Goal: Information Seeking & Learning: Check status

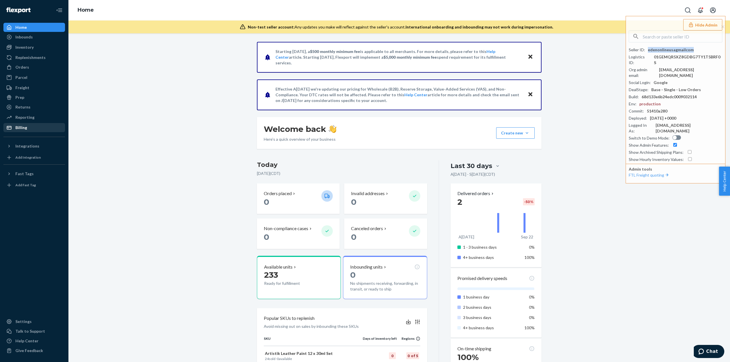
click at [37, 127] on div "Billing" at bounding box center [34, 128] width 60 height 8
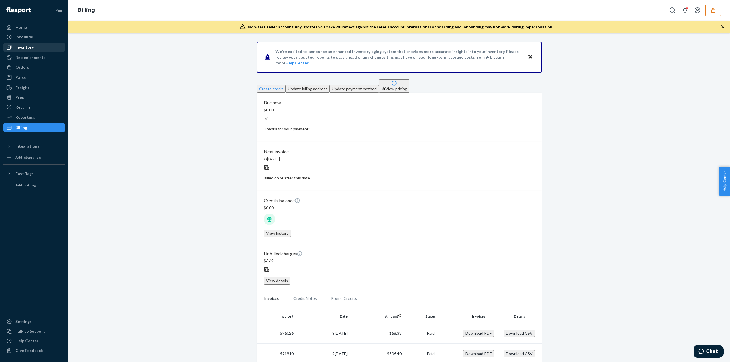
click at [42, 50] on div "Inventory" at bounding box center [34, 47] width 60 height 8
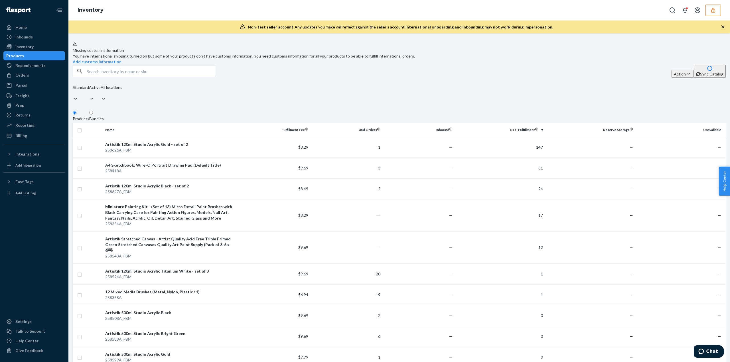
click at [710, 8] on button "button" at bounding box center [713, 10] width 15 height 11
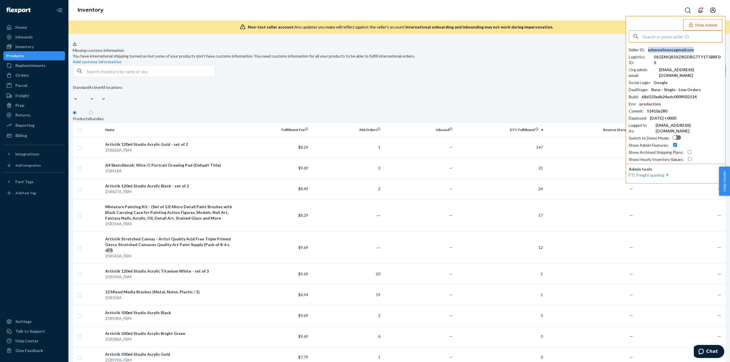
click at [659, 48] on div "edenonlineusagmailcom" at bounding box center [671, 50] width 46 height 6
click at [659, 49] on div "edenonlineusagmailcom" at bounding box center [671, 50] width 46 height 6
click at [20, 72] on link "Orders" at bounding box center [34, 75] width 62 height 9
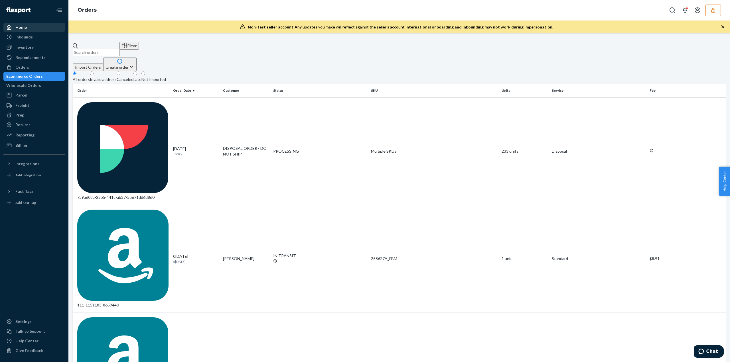
click at [23, 27] on div "Home" at bounding box center [20, 28] width 11 height 6
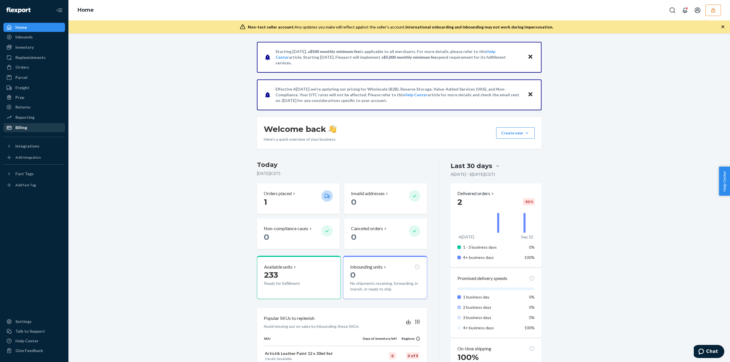
click at [31, 125] on div "Billing" at bounding box center [34, 128] width 60 height 8
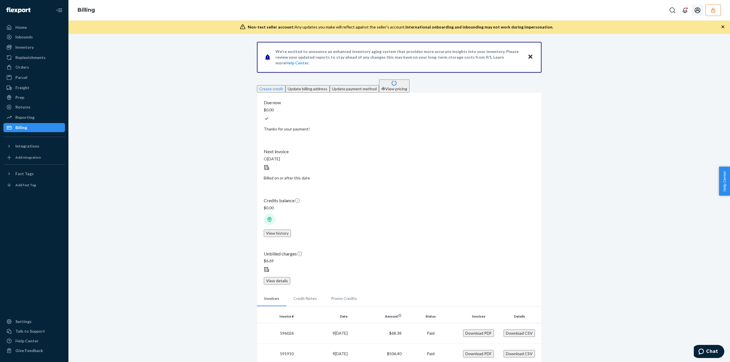
click at [709, 10] on button "button" at bounding box center [713, 10] width 15 height 11
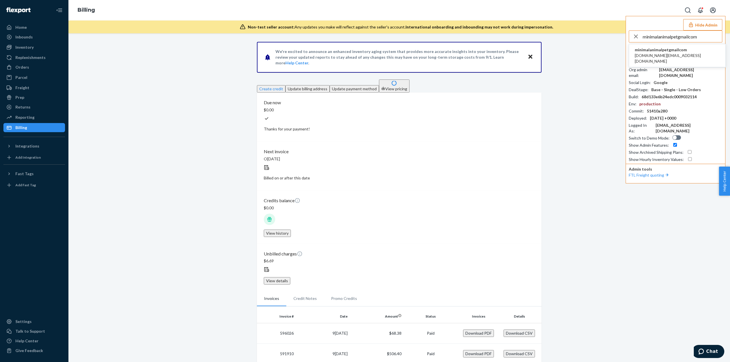
type input "minimalanimalpetgmailcom"
click at [661, 51] on span "minimalanimalpetgmailcom" at bounding box center [677, 50] width 85 height 6
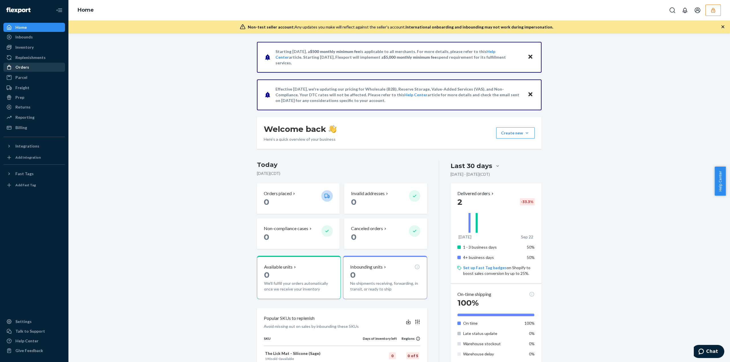
click at [23, 66] on div "Orders" at bounding box center [22, 67] width 14 height 6
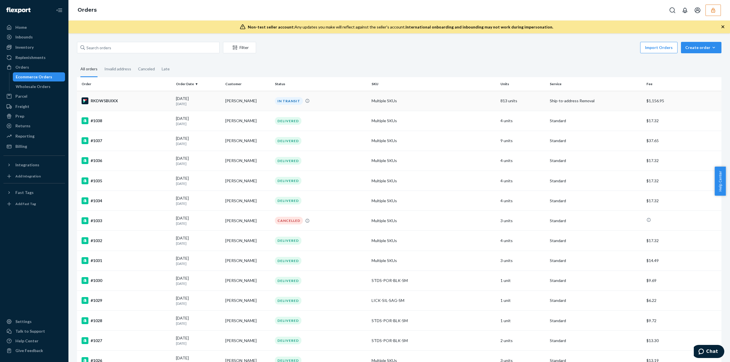
click at [463, 95] on td "Multiple SKUs" at bounding box center [433, 101] width 129 height 20
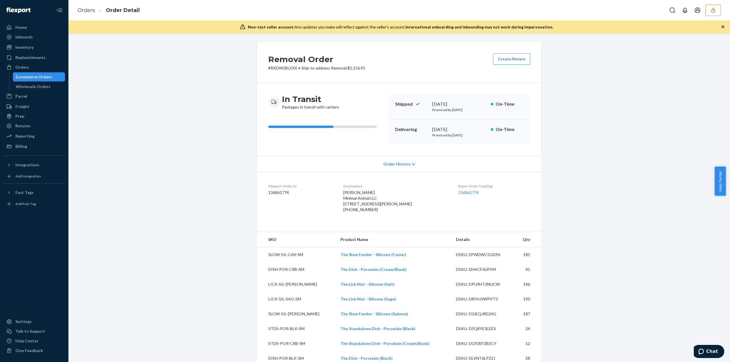
click at [406, 173] on dl "Flexport Order ID 136861774 Destination Kristi Cameron Minimal Animal LLC 110 L…" at bounding box center [399, 199] width 285 height 54
click at [400, 170] on div "Order History" at bounding box center [399, 164] width 285 height 16
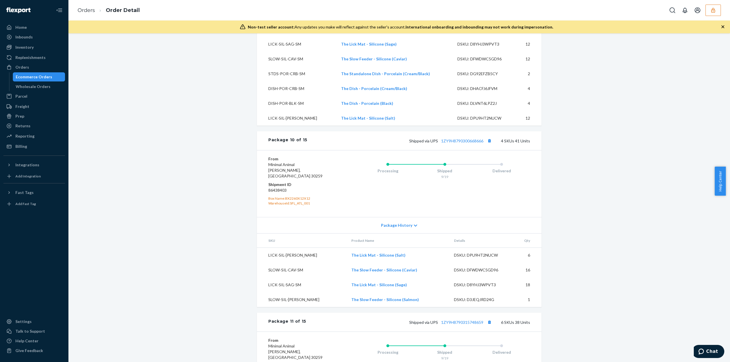
scroll to position [2367, 0]
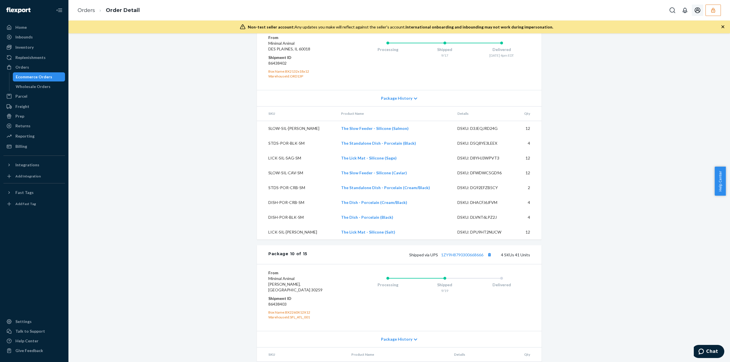
click at [712, 9] on icon "button" at bounding box center [713, 10] width 4 height 5
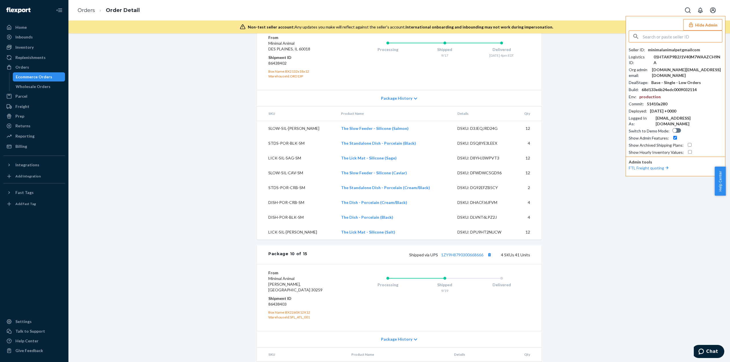
click at [654, 36] on input "text" at bounding box center [682, 36] width 79 height 11
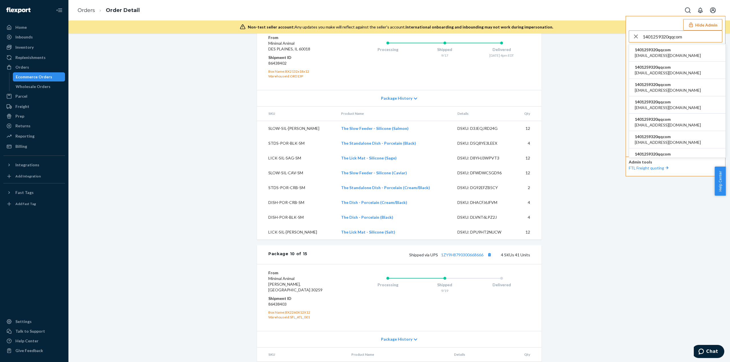
type input "1401259320qqcom"
click at [649, 51] on span "1401259320qqcom" at bounding box center [668, 50] width 66 height 6
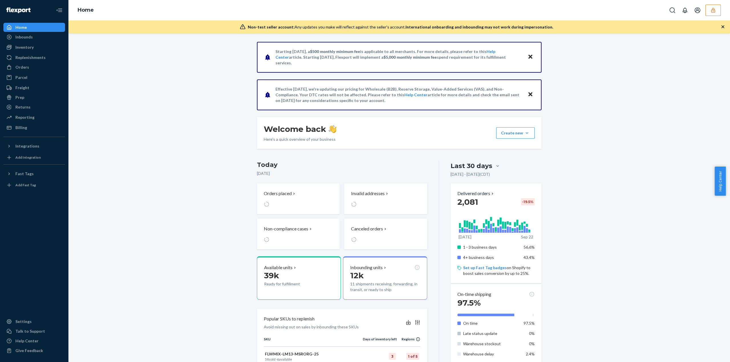
click at [713, 9] on icon "button" at bounding box center [713, 10] width 6 height 6
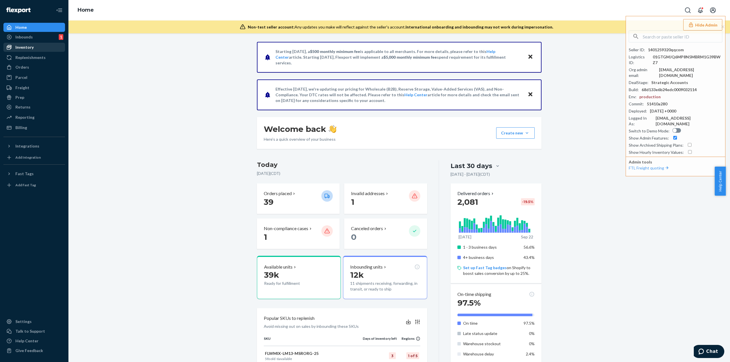
click at [45, 44] on div "Inventory" at bounding box center [34, 47] width 60 height 8
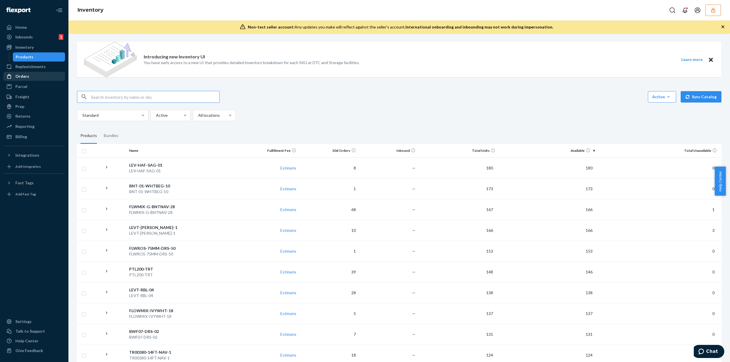
click at [44, 77] on div "Orders" at bounding box center [34, 76] width 60 height 8
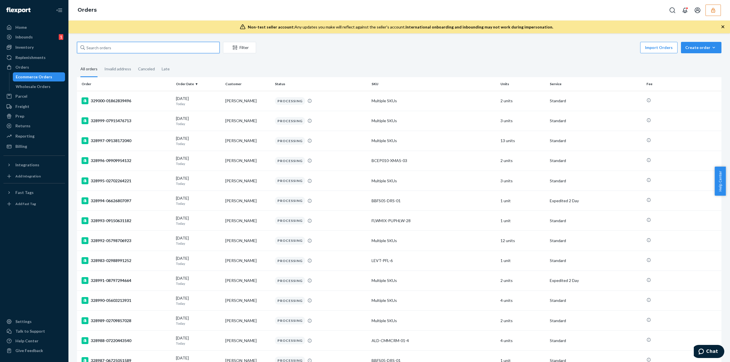
paste input "135993947"
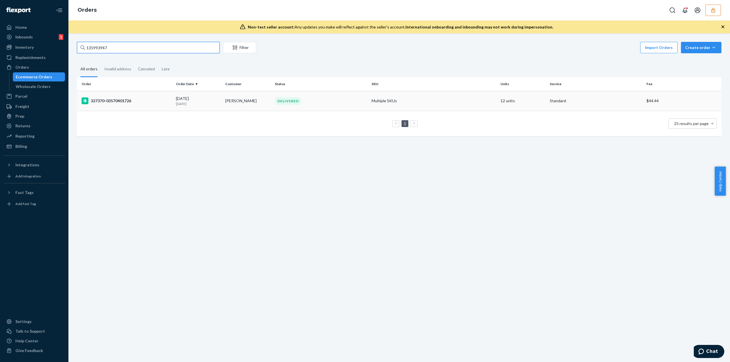
type input "135993947"
click at [248, 104] on td "Candice Joseph" at bounding box center [247, 101] width 49 height 20
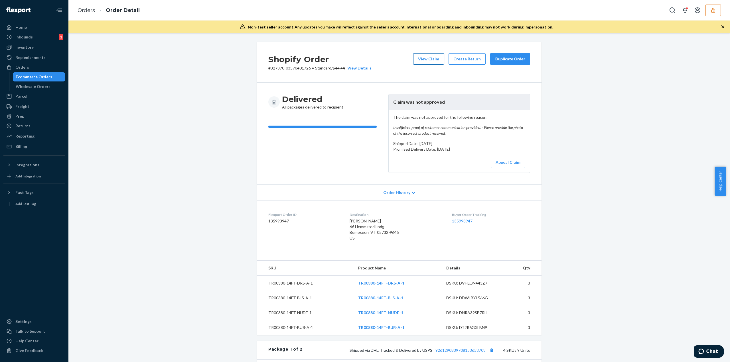
click at [433, 60] on button "View Claim" at bounding box center [428, 58] width 31 height 11
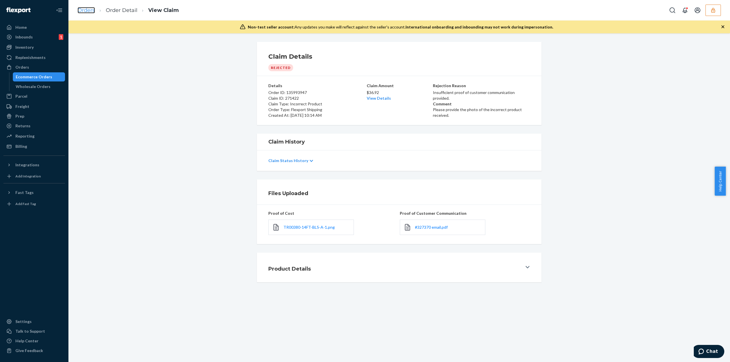
click at [78, 9] on link "Orders" at bounding box center [86, 10] width 17 height 6
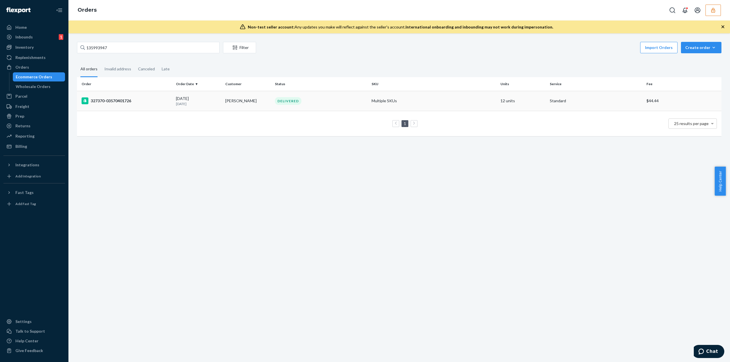
click at [454, 97] on td "Multiple SKUs" at bounding box center [433, 101] width 129 height 20
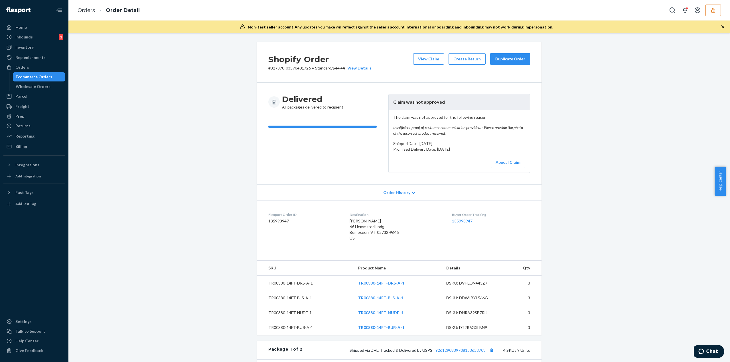
drag, startPoint x: 254, startPoint y: 81, endPoint x: 248, endPoint y: 86, distance: 8.9
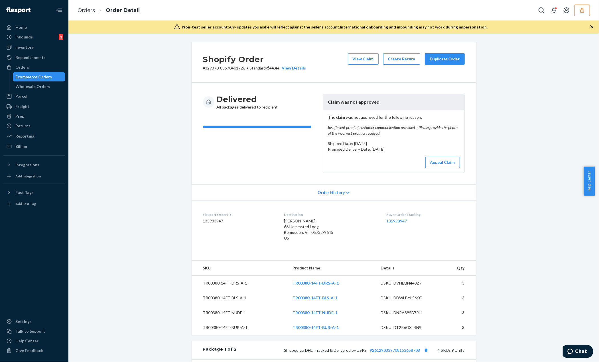
drag, startPoint x: 164, startPoint y: 77, endPoint x: 148, endPoint y: 42, distance: 38.4
drag, startPoint x: 148, startPoint y: 42, endPoint x: 591, endPoint y: 78, distance: 444.9
click at [591, 78] on div "Shopify Order # 327370-03570401726 • Standard / $44.44 View Details View Claim …" at bounding box center [333, 197] width 531 height 329
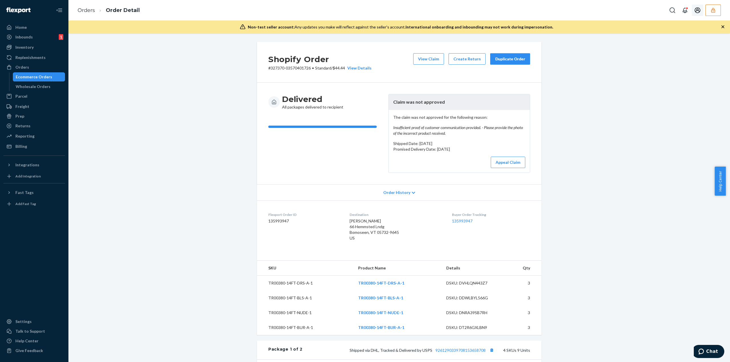
click at [719, 8] on button "button" at bounding box center [713, 10] width 15 height 11
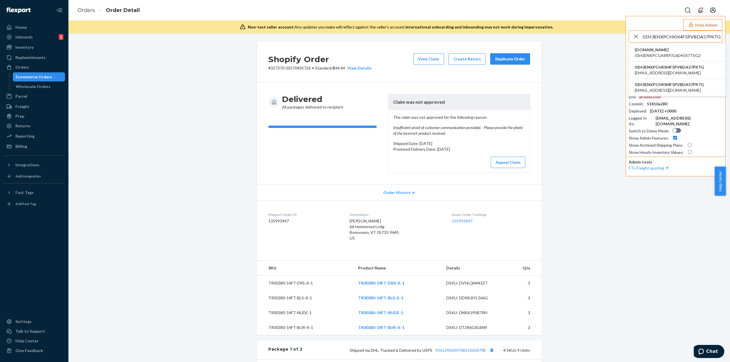
type input "01H3ENXPCHKN4F5PVBDA57PKTG"
click at [651, 53] on span "01H3ENXPCGA8RPJG6D45X7TSG2" at bounding box center [668, 56] width 66 height 6
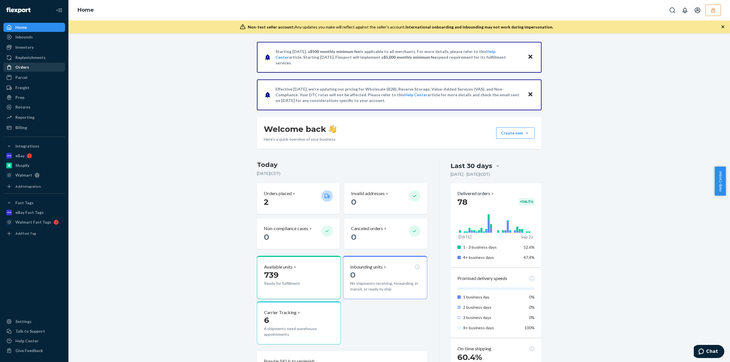
click at [27, 68] on div "Orders" at bounding box center [22, 67] width 14 height 6
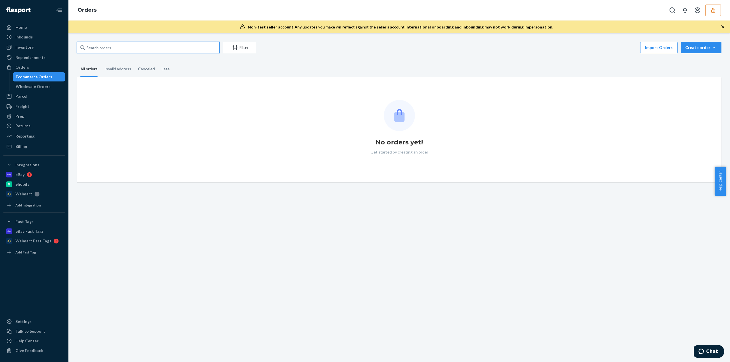
click at [110, 49] on input "text" at bounding box center [148, 47] width 143 height 11
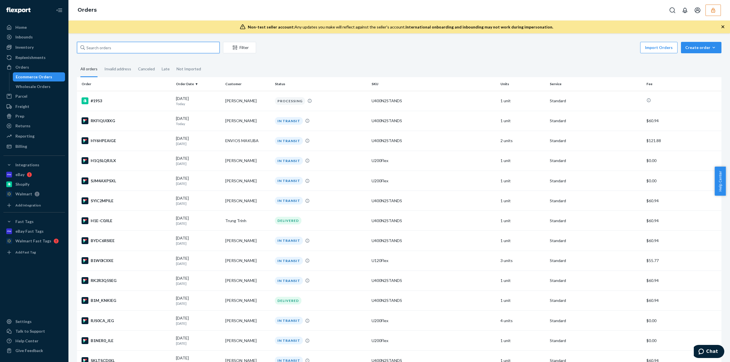
paste input "SKLTSCDIXL"
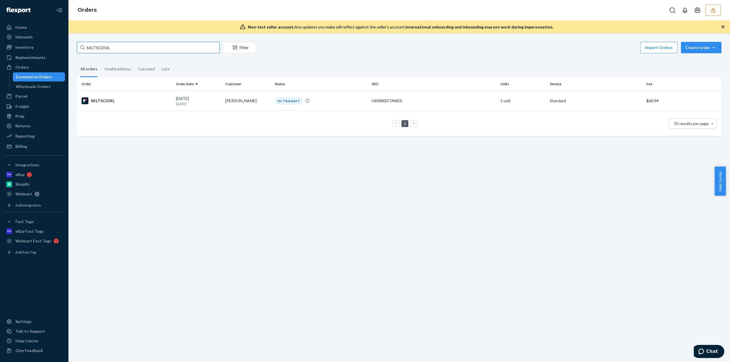
click at [108, 49] on input "SKLTSCDIXL" at bounding box center [148, 47] width 143 height 11
paste input "YDWI_ISLG"
type input "SYDWI_ISLG"
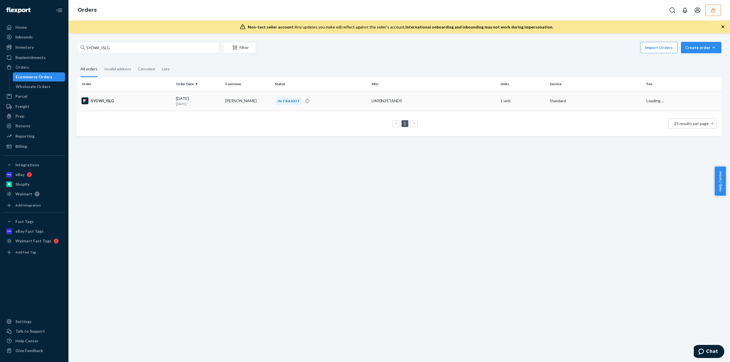
click at [311, 96] on td "IN TRANSIT" at bounding box center [321, 101] width 97 height 20
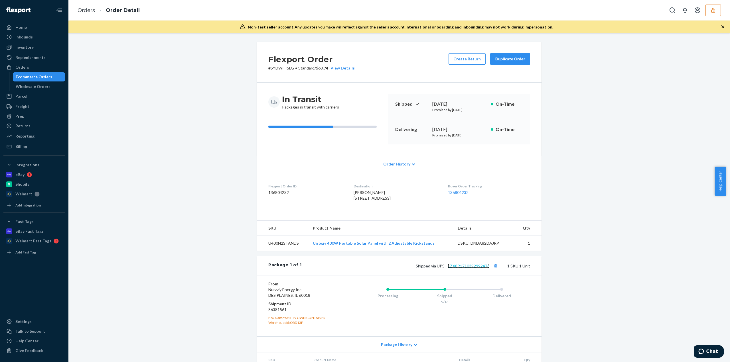
click at [453, 269] on link "1ZX8R1710392992476" at bounding box center [469, 266] width 42 height 5
click at [86, 10] on link "Orders" at bounding box center [86, 10] width 17 height 6
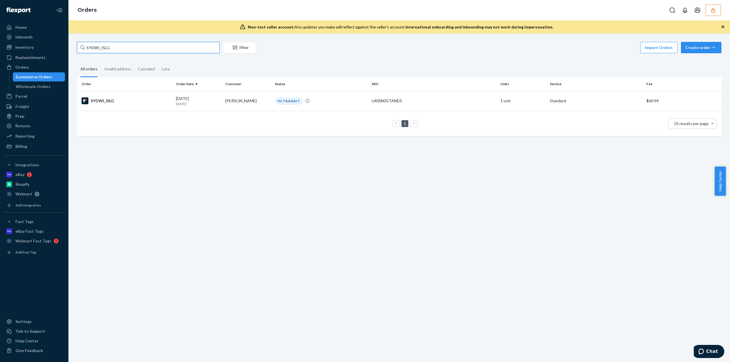
click at [112, 49] on input "SYDWI_ISLG" at bounding box center [148, 47] width 143 height 11
paste input "KLTSCDIXL"
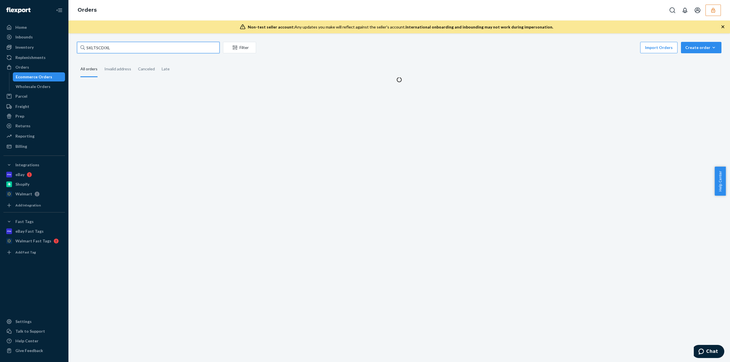
type input "SKLTSCDIXL"
click at [171, 100] on div "SKLTSCDIXL Filter Import Orders Create order Ecommerce order Removal order All …" at bounding box center [399, 197] width 662 height 329
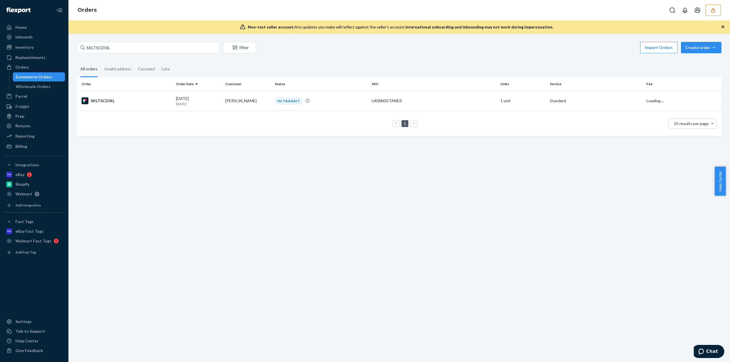
click at [171, 100] on div "SKLTSCDIXL" at bounding box center [127, 101] width 90 height 7
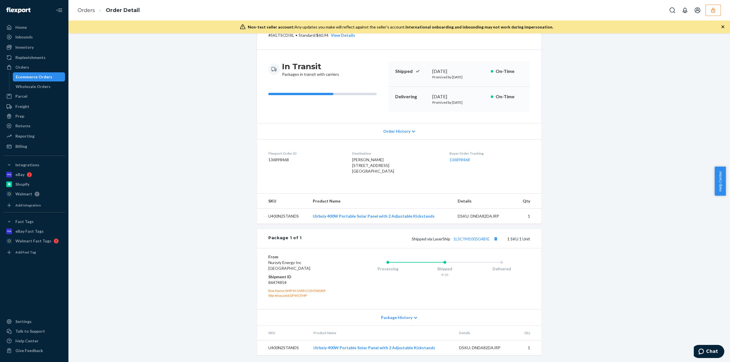
scroll to position [37, 0]
click at [454, 240] on link "1LSCYM1005G4BIE" at bounding box center [471, 239] width 36 height 5
click at [714, 10] on icon "button" at bounding box center [713, 10] width 6 height 6
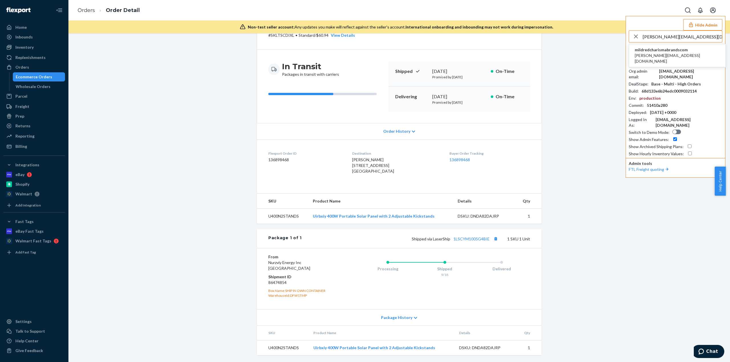
type input "mildred@charismabrands.com"
click at [663, 50] on span "mildredcharismabrandscom" at bounding box center [677, 50] width 85 height 6
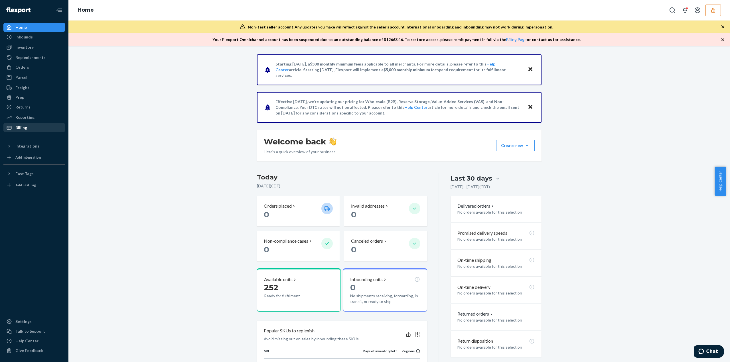
click at [22, 129] on div "Billing" at bounding box center [21, 128] width 12 height 6
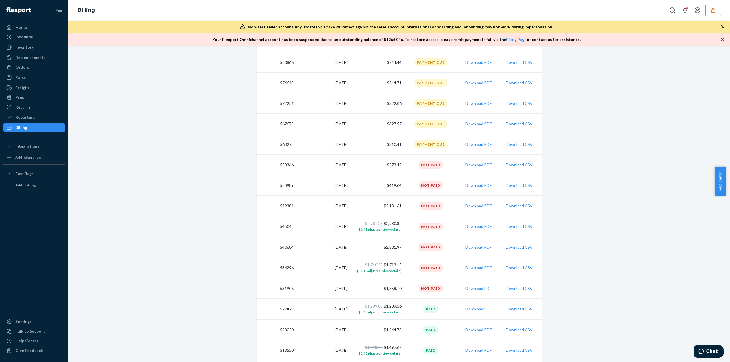
scroll to position [228, 0]
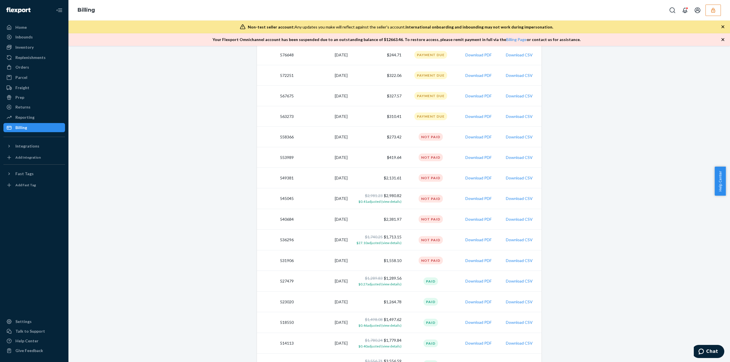
click at [717, 3] on div "Billing" at bounding box center [399, 10] width 662 height 21
click at [708, 11] on button "button" at bounding box center [713, 10] width 15 height 11
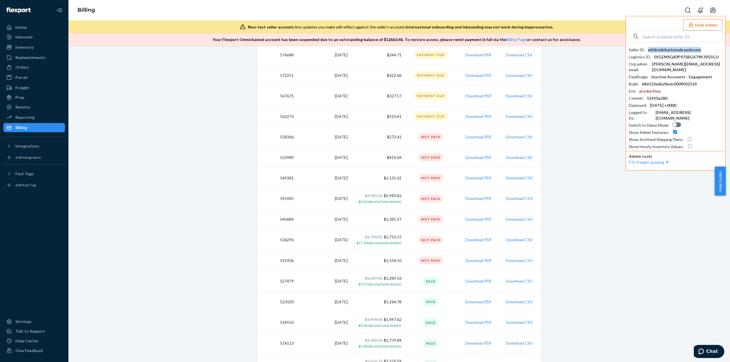
click at [666, 48] on div "mildredcharismabrandscom" at bounding box center [674, 50] width 53 height 6
click at [656, 41] on input "text" at bounding box center [682, 36] width 79 height 11
click at [655, 38] on input "text" at bounding box center [682, 36] width 79 height 11
paste input "tadjterradiscom"
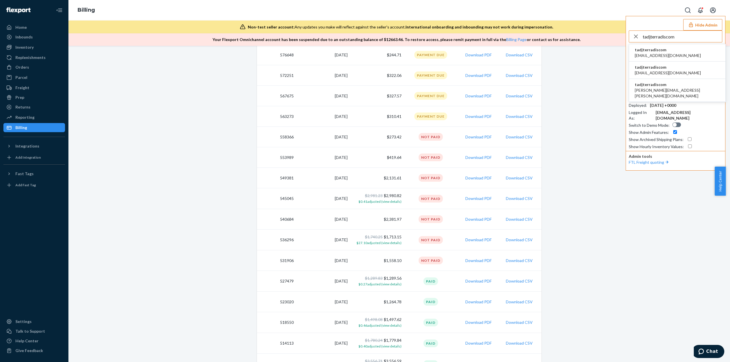
type input "tadjterradiscom"
click at [650, 51] on span "tadjterradiscom" at bounding box center [668, 50] width 66 height 6
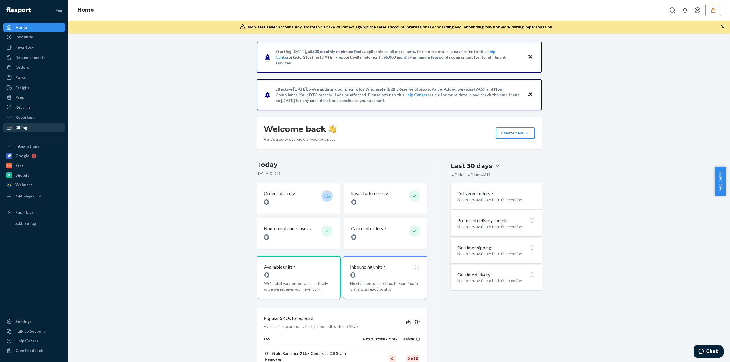
click at [18, 127] on div "Billing" at bounding box center [21, 128] width 12 height 6
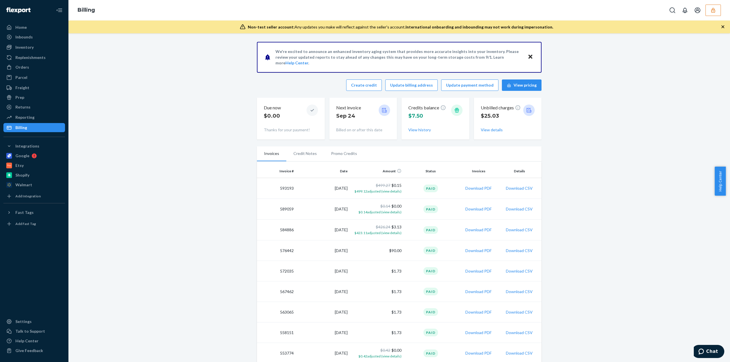
click at [717, 9] on button "button" at bounding box center [713, 10] width 15 height 11
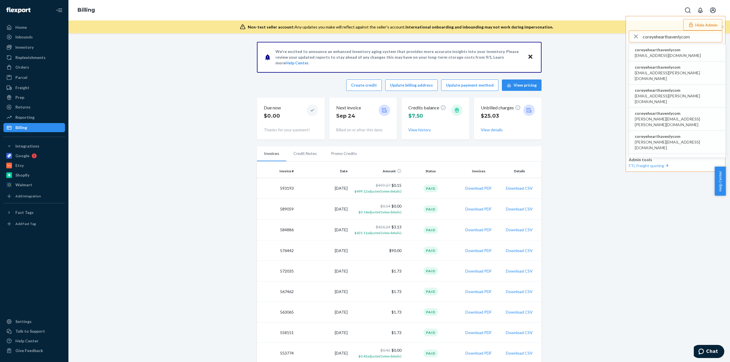
type input "coreyehearthavenlycom"
click at [686, 52] on li "coreyehearthavenlycom acummings+cz@havenly.com" at bounding box center [677, 52] width 96 height 17
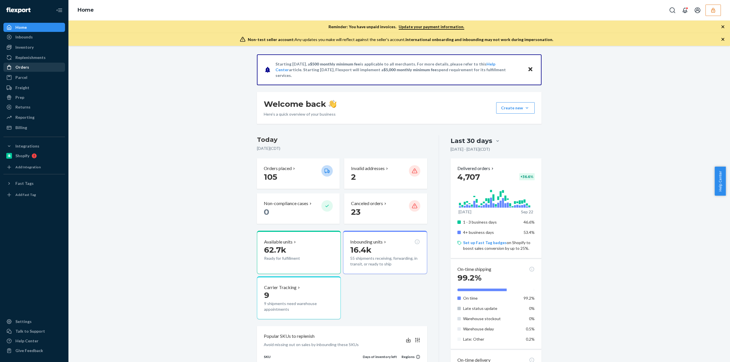
drag, startPoint x: 26, startPoint y: 70, endPoint x: 33, endPoint y: 66, distance: 8.4
click at [26, 70] on div "Orders" at bounding box center [34, 67] width 60 height 8
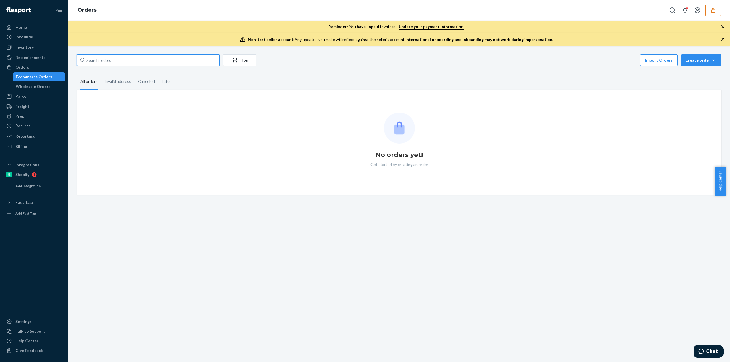
click at [95, 61] on input "text" at bounding box center [148, 59] width 143 height 11
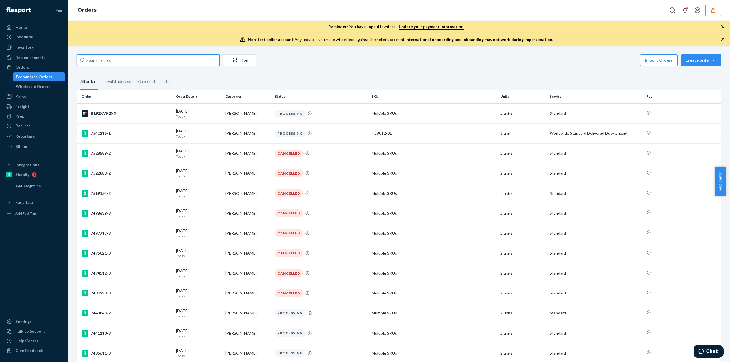
paste input "136006669"
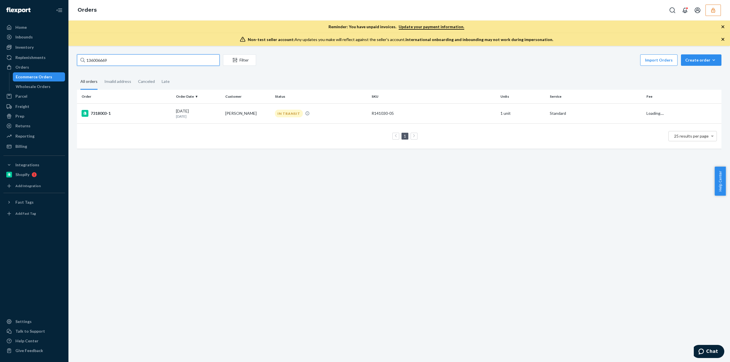
type input "136006669"
click at [386, 123] on td "1 25 results per page" at bounding box center [399, 135] width 644 height 25
click at [384, 112] on div "R141030-05" at bounding box center [434, 114] width 124 height 6
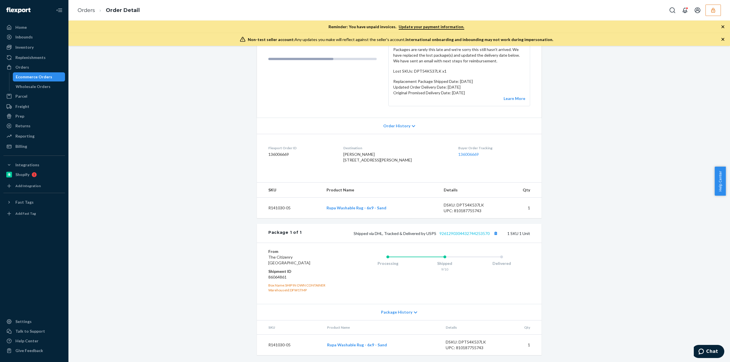
scroll to position [91, 0]
click at [457, 239] on div "Package 1 of 1 Shipped via DHL, Tracked & Delivered by USPS 9261290304432744253…" at bounding box center [399, 233] width 285 height 19
click at [459, 236] on link "9261290304432744253570" at bounding box center [464, 233] width 50 height 5
